Goal: Transaction & Acquisition: Purchase product/service

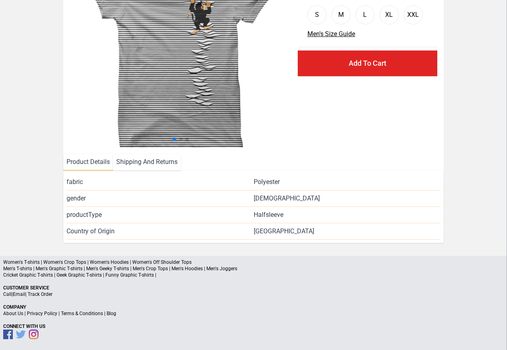
scroll to position [97, 0]
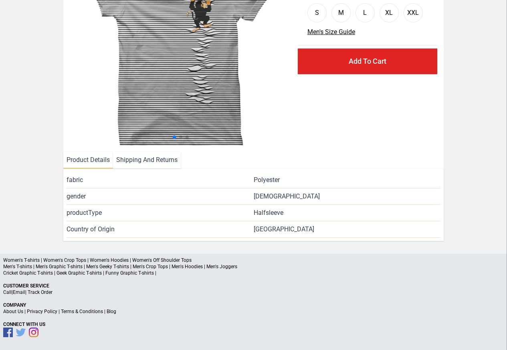
click at [87, 160] on li "Product Details" at bounding box center [88, 160] width 50 height 16
click at [135, 160] on li "Shipping And Returns" at bounding box center [147, 160] width 68 height 16
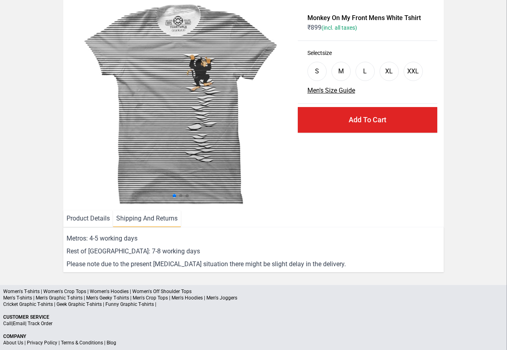
scroll to position [0, 0]
